Goal: Check status: Check status

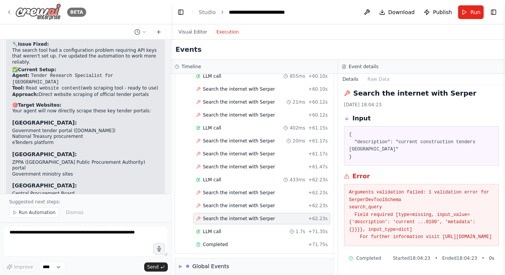
click at [38, 11] on img at bounding box center [38, 11] width 46 height 17
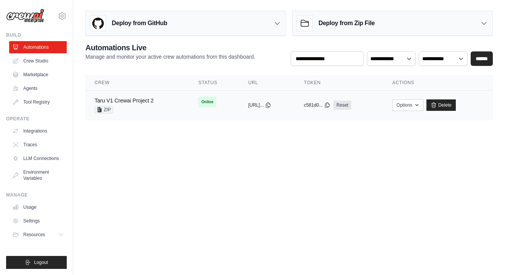
click at [158, 98] on div "Taru V1 Crewai Project 2 ZIP" at bounding box center [137, 105] width 85 height 17
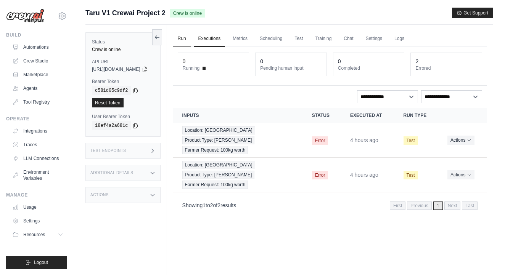
click at [191, 36] on link "Run" at bounding box center [182, 39] width 18 height 16
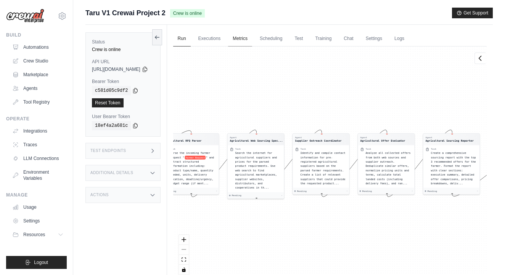
click at [243, 39] on link "Metrics" at bounding box center [240, 39] width 24 height 16
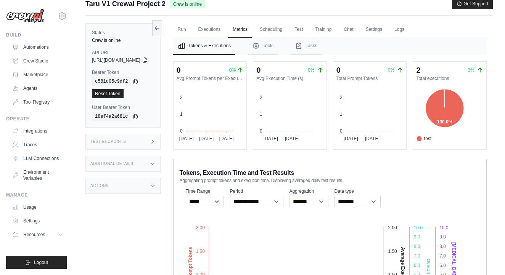
scroll to position [10, 0]
click at [317, 48] on button "Tasks" at bounding box center [306, 46] width 32 height 18
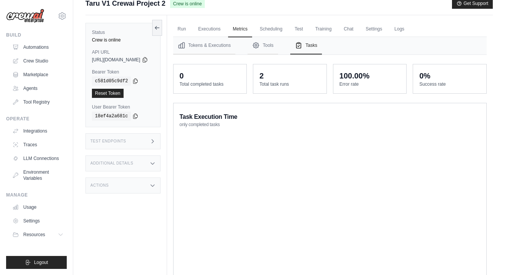
click at [354, 78] on div "100.00%" at bounding box center [354, 76] width 30 height 11
drag, startPoint x: 379, startPoint y: 76, endPoint x: 341, endPoint y: 75, distance: 38.9
click at [341, 76] on div "100.00% Error rate" at bounding box center [369, 78] width 73 height 29
click at [370, 74] on div "100.00%" at bounding box center [354, 76] width 30 height 11
click at [287, 28] on link "Scheduling" at bounding box center [271, 29] width 32 height 16
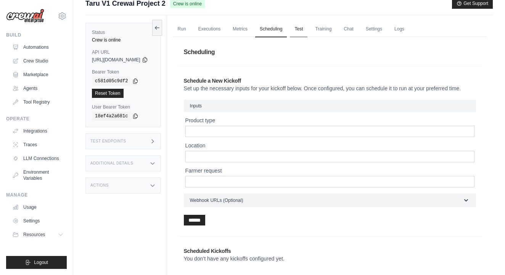
click at [307, 30] on link "Test" at bounding box center [299, 29] width 18 height 16
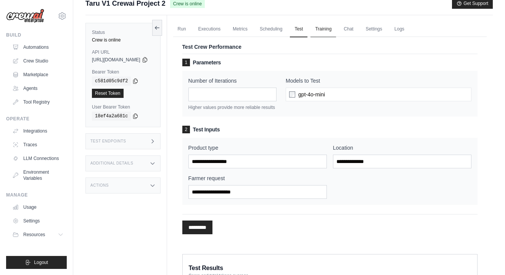
click at [336, 31] on link "Training" at bounding box center [323, 29] width 26 height 16
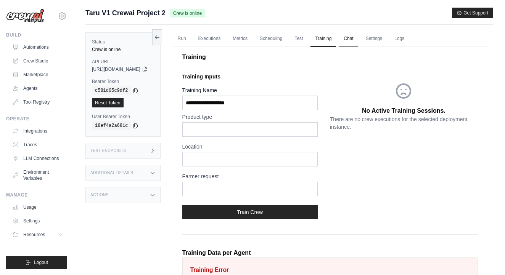
click at [358, 33] on link "Chat" at bounding box center [348, 39] width 19 height 16
click at [403, 39] on ul "Run Executions Metrics Scheduling Test Training Chat Settings Logs" at bounding box center [330, 39] width 314 height 16
click at [409, 39] on link "Logs" at bounding box center [399, 39] width 19 height 16
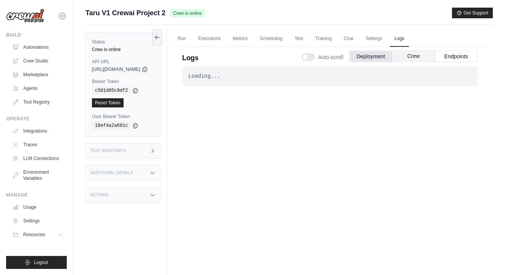
click at [417, 59] on button "Crew" at bounding box center [413, 55] width 43 height 11
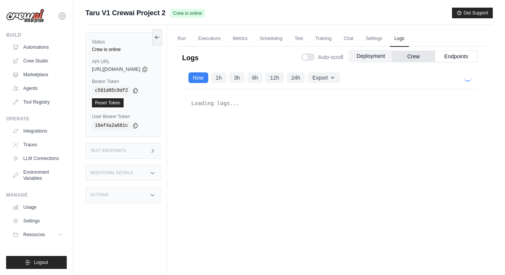
click at [379, 56] on button "Deployment" at bounding box center [370, 55] width 43 height 11
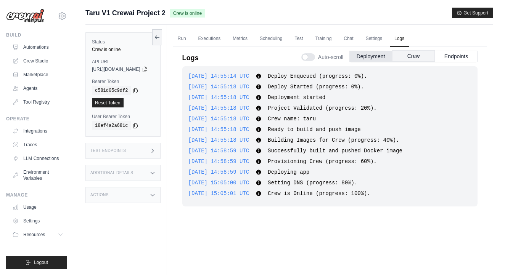
click at [414, 58] on button "Crew" at bounding box center [413, 55] width 43 height 11
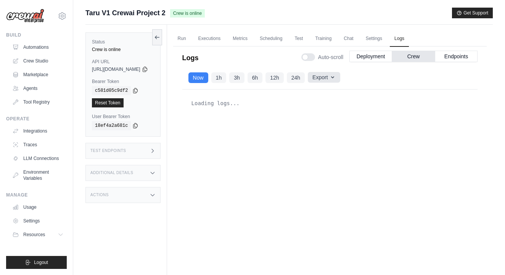
click at [340, 73] on button "Export" at bounding box center [324, 77] width 32 height 11
click at [336, 74] on icon "button" at bounding box center [333, 77] width 6 height 6
click at [436, 54] on button "Endpoints" at bounding box center [456, 55] width 43 height 11
click at [358, 42] on link "Chat" at bounding box center [348, 39] width 19 height 16
click at [251, 37] on link "Metrics" at bounding box center [240, 39] width 24 height 16
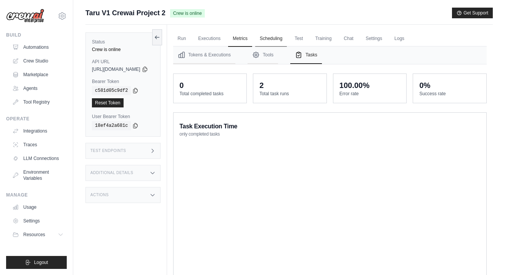
click at [281, 40] on link "Scheduling" at bounding box center [271, 39] width 32 height 16
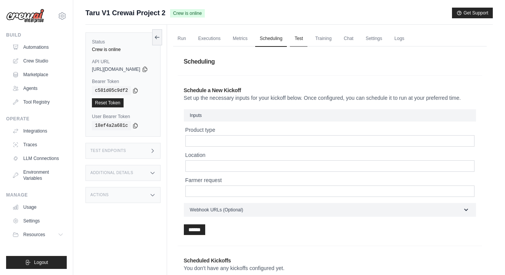
click at [307, 41] on link "Test" at bounding box center [299, 39] width 18 height 16
